Goal: Information Seeking & Learning: Learn about a topic

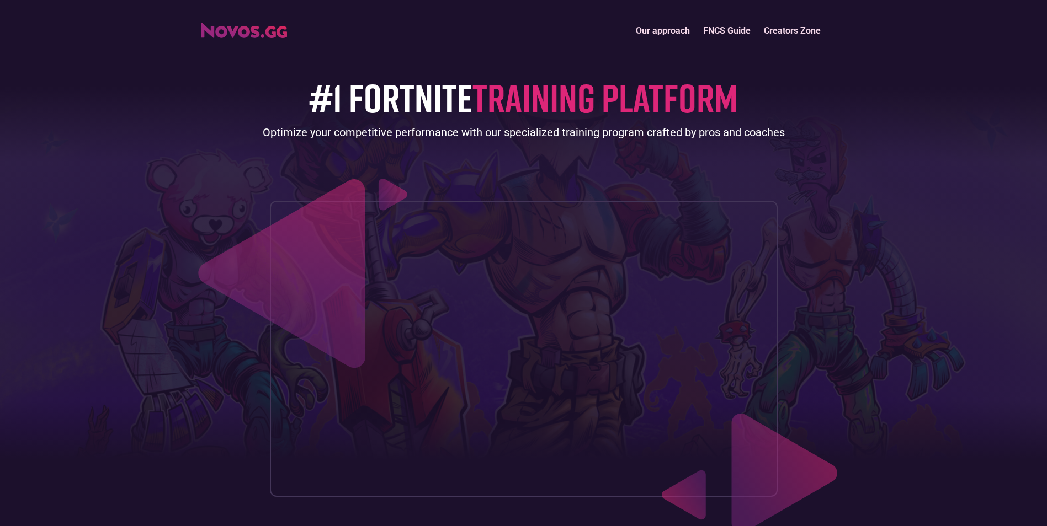
click at [261, 32] on img "home" at bounding box center [244, 30] width 86 height 15
click at [652, 30] on link "Our approach" at bounding box center [662, 31] width 67 height 24
click at [258, 36] on img "home" at bounding box center [244, 30] width 86 height 15
click at [787, 33] on link "Creators Zone" at bounding box center [792, 31] width 70 height 24
click at [735, 25] on link "FNCS Guide" at bounding box center [726, 31] width 61 height 24
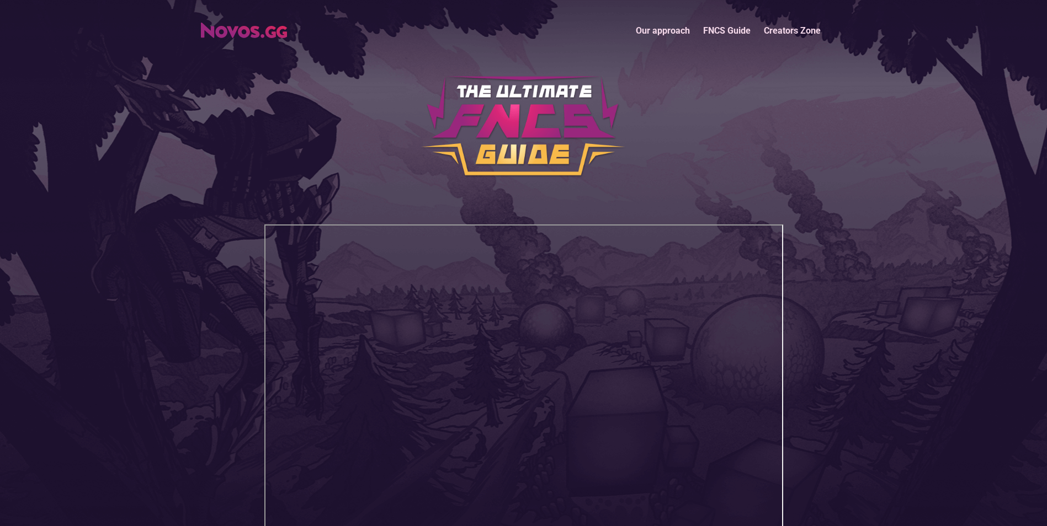
click at [663, 29] on link "Our approach" at bounding box center [662, 31] width 67 height 24
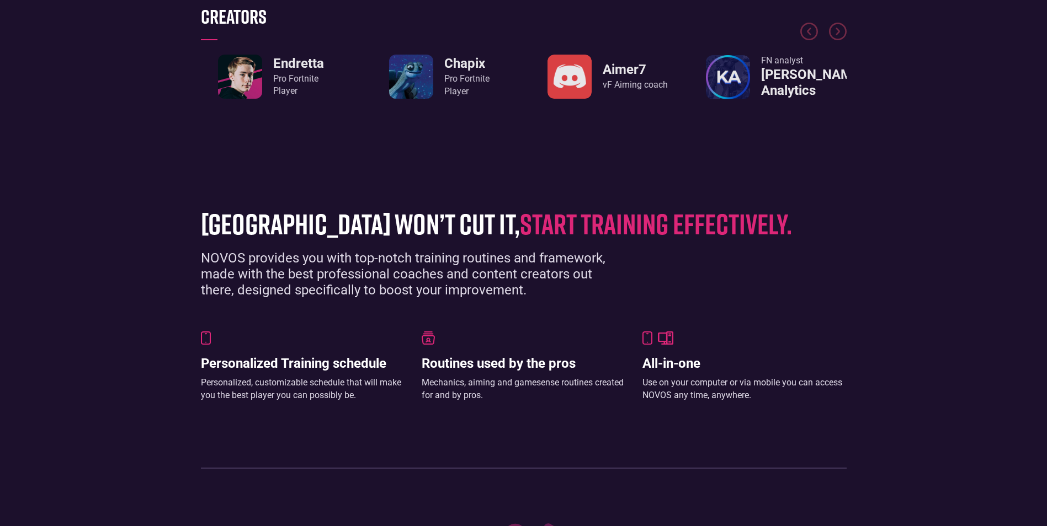
scroll to position [592, 0]
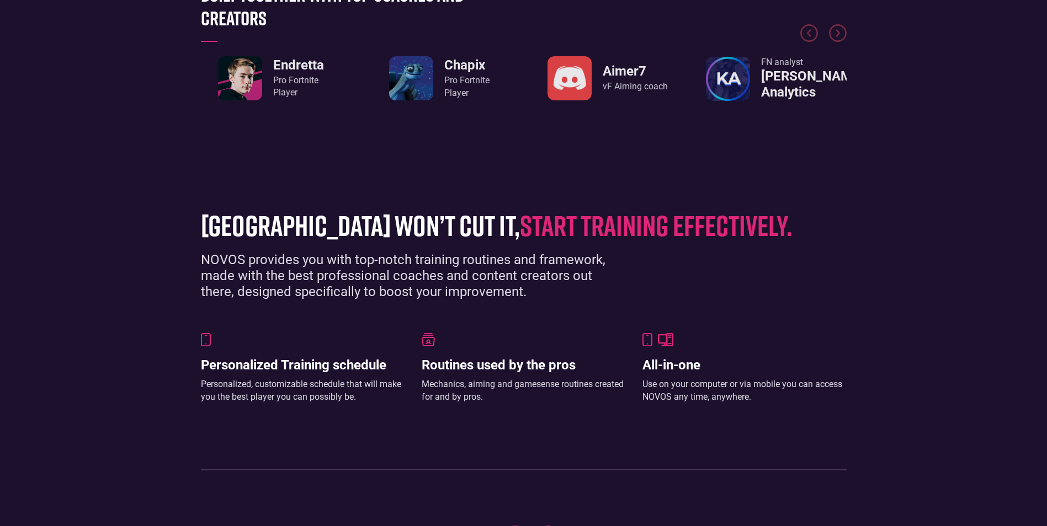
click at [547, 222] on span "start training effectively." at bounding box center [656, 225] width 272 height 34
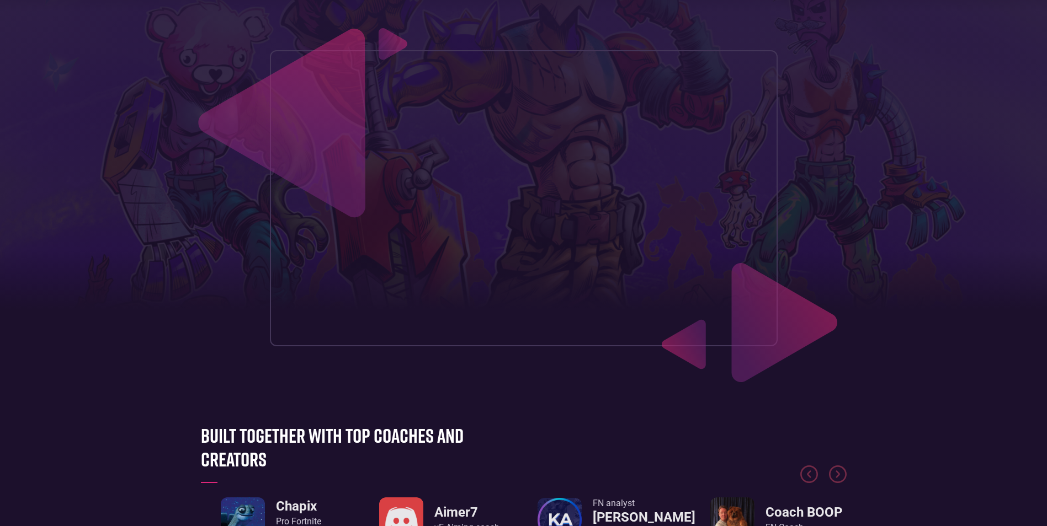
scroll to position [0, 0]
